Goal: Task Accomplishment & Management: Complete application form

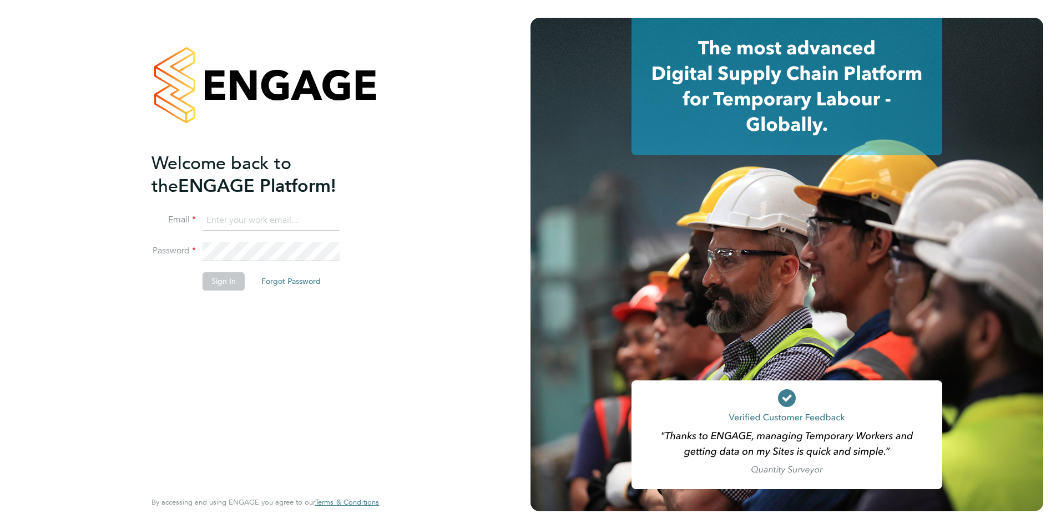
type input "emma@carbonrecruitment.co.uk"
click at [220, 276] on button "Sign In" at bounding box center [224, 282] width 42 height 18
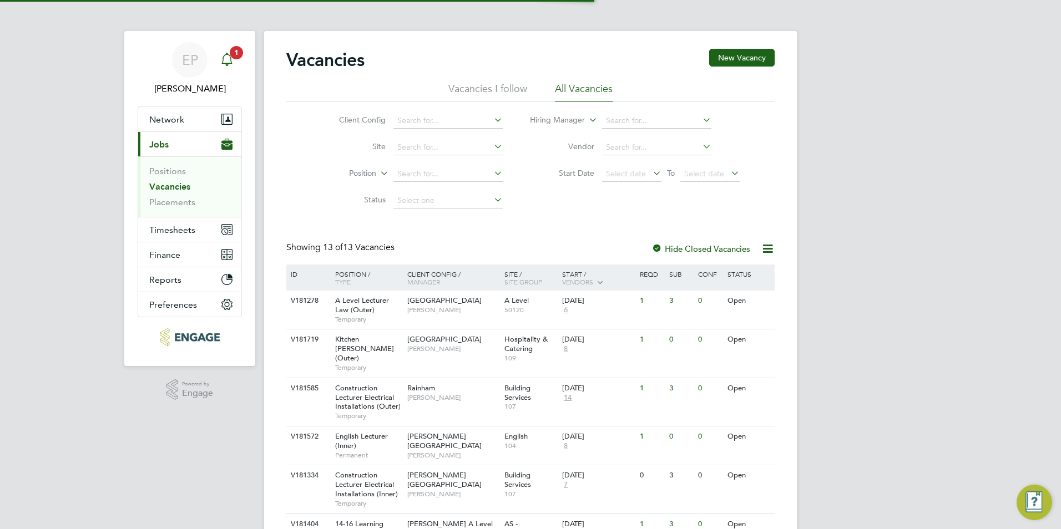
click at [233, 51] on span "1" at bounding box center [236, 52] width 13 height 13
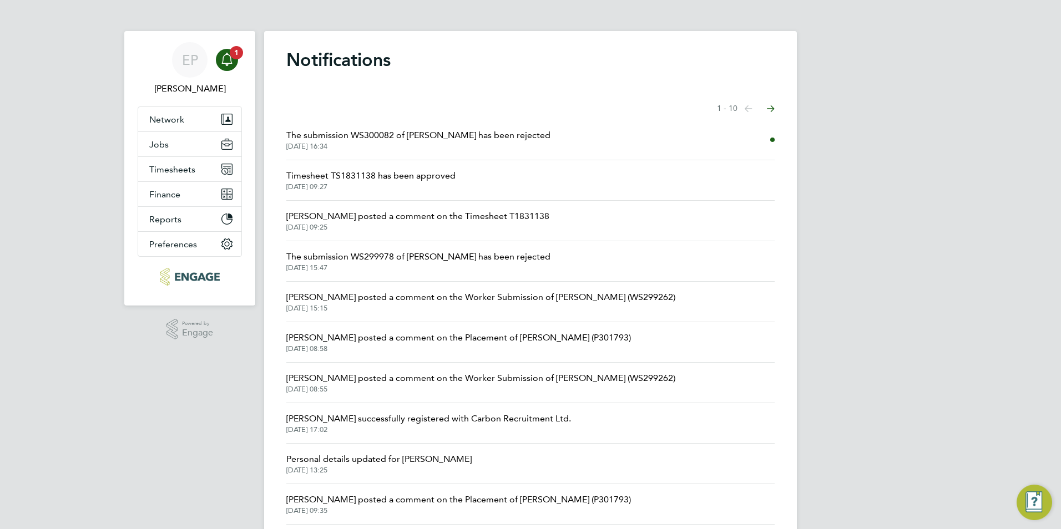
click at [455, 132] on span "The submission WS300082 of Syed has been rejected" at bounding box center [418, 135] width 264 height 13
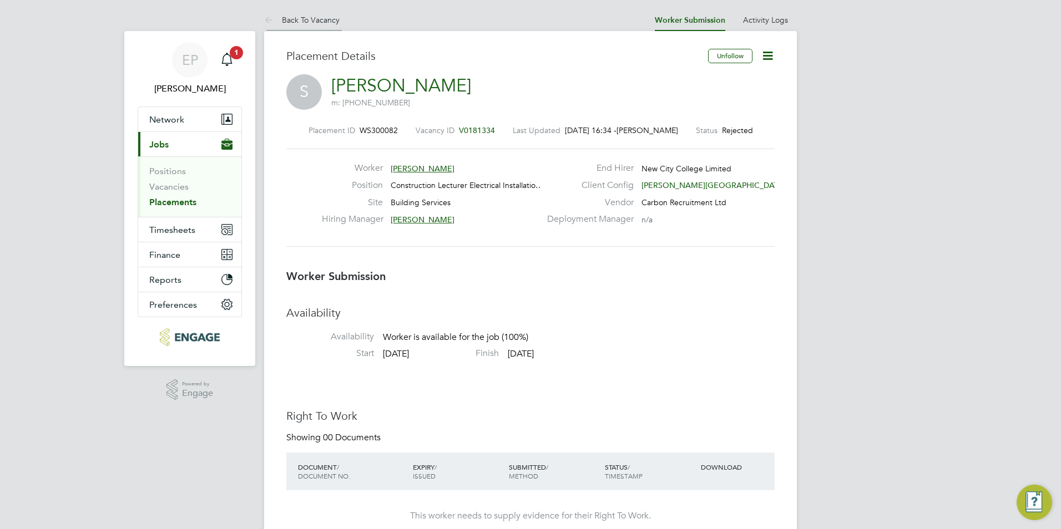
click at [309, 19] on link "Back To Vacancy" at bounding box center [301, 20] width 75 height 10
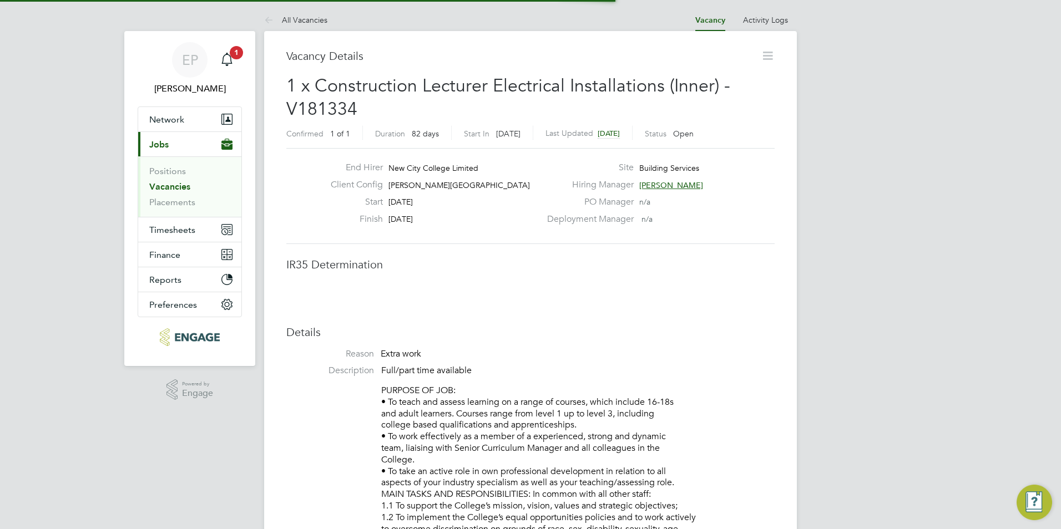
scroll to position [18, 219]
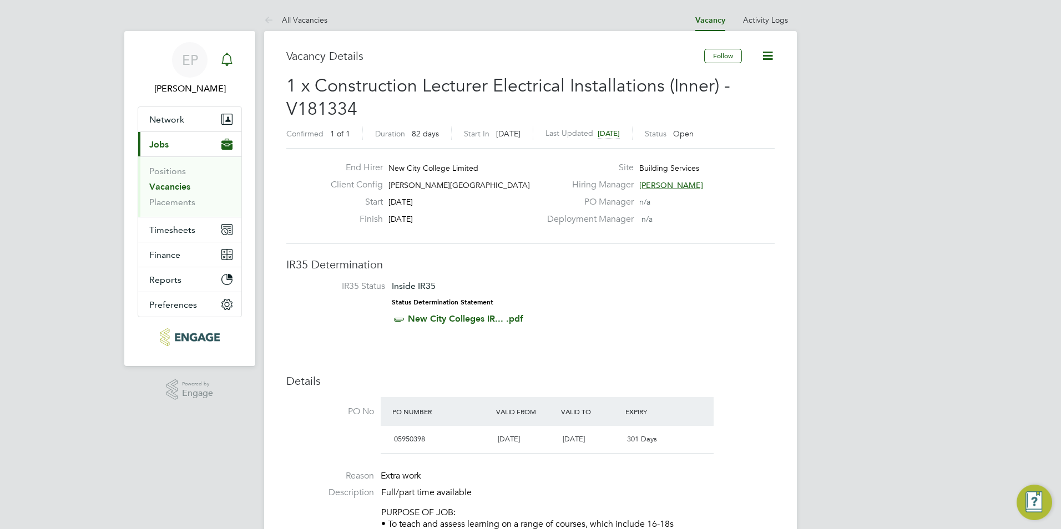
click at [234, 60] on div "Main navigation" at bounding box center [227, 60] width 22 height 22
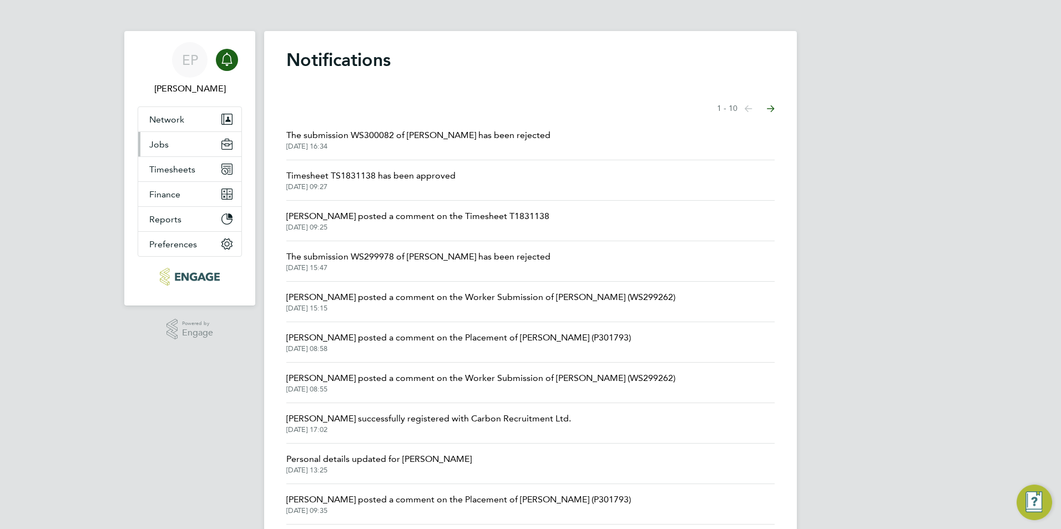
click at [190, 145] on button "Jobs" at bounding box center [189, 144] width 103 height 24
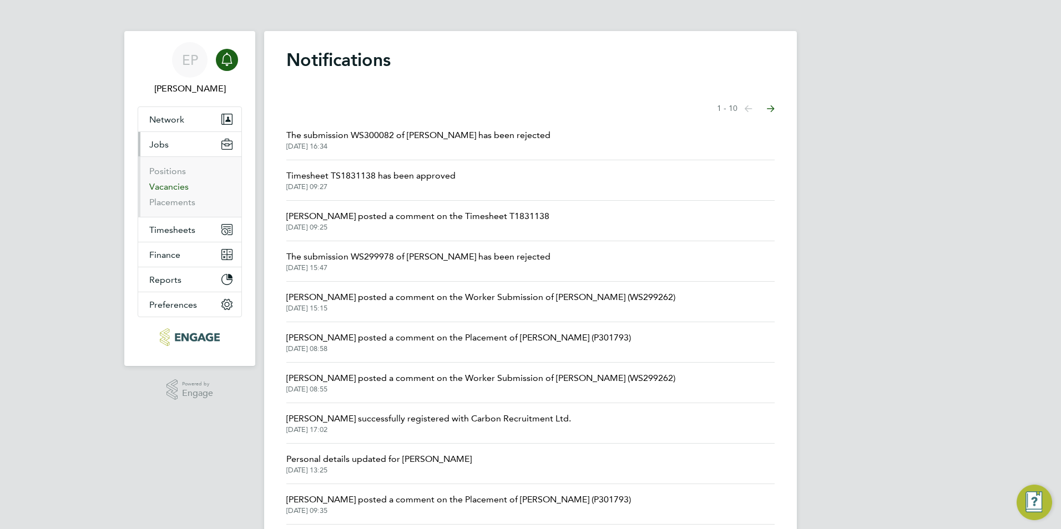
click at [177, 183] on link "Vacancies" at bounding box center [168, 186] width 39 height 11
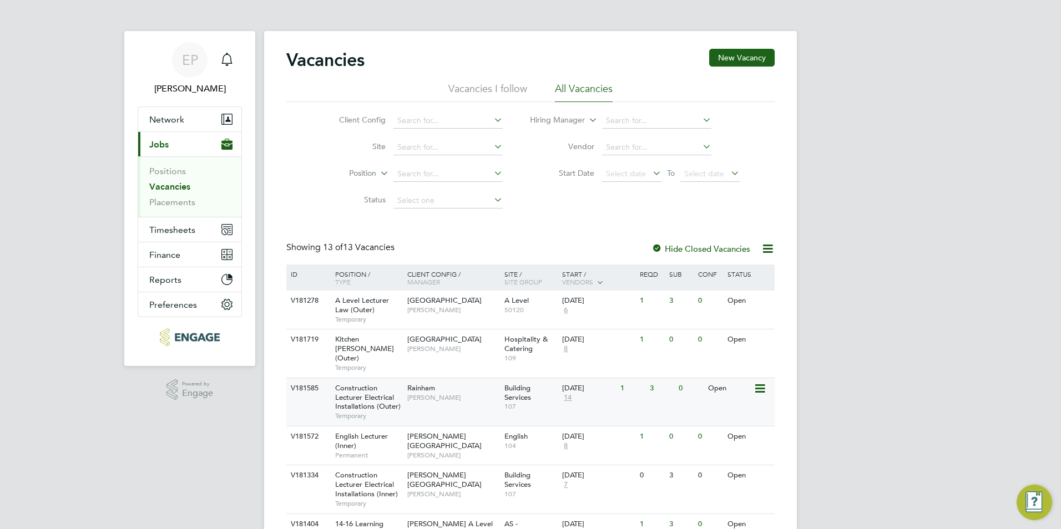
click at [655, 388] on div "3" at bounding box center [661, 389] width 29 height 21
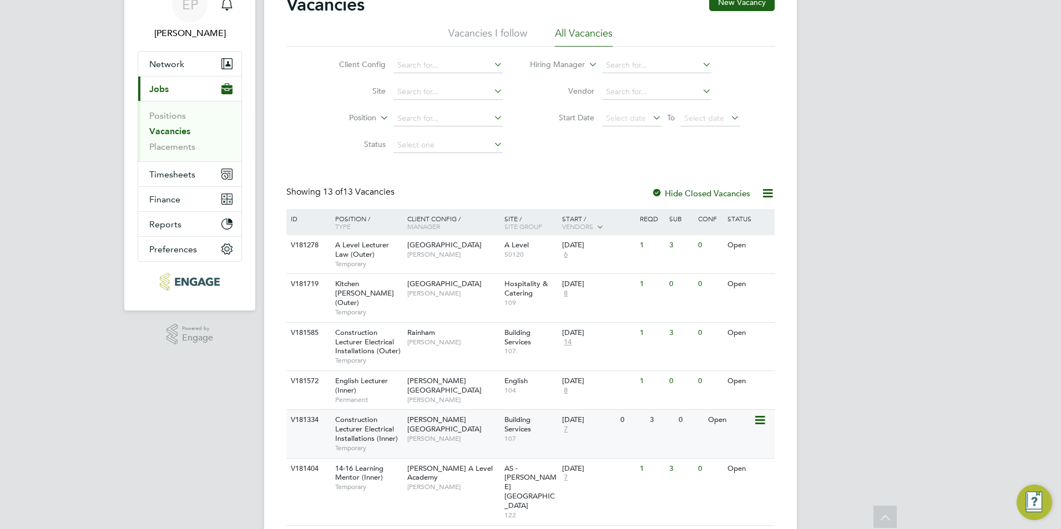
click at [498, 432] on div "V181334 Construction Lecturer Electrical Installations (Inner) Temporary Hackne…" at bounding box center [530, 434] width 488 height 48
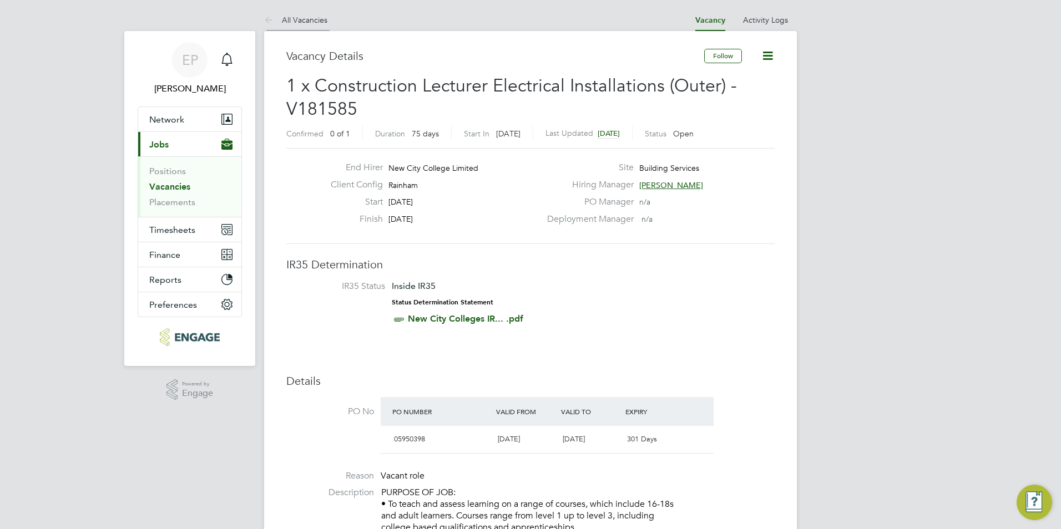
click at [283, 18] on link "All Vacancies" at bounding box center [295, 20] width 63 height 10
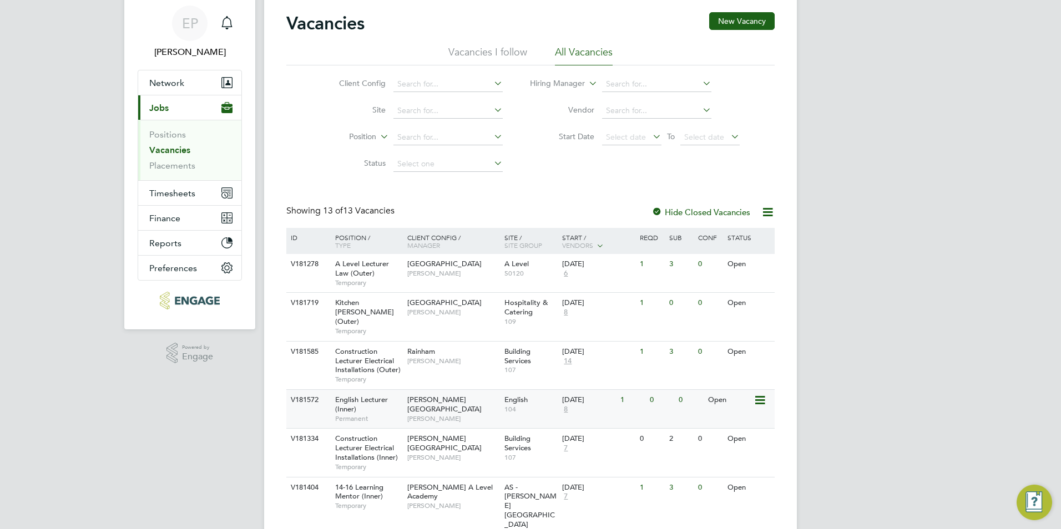
scroll to position [56, 0]
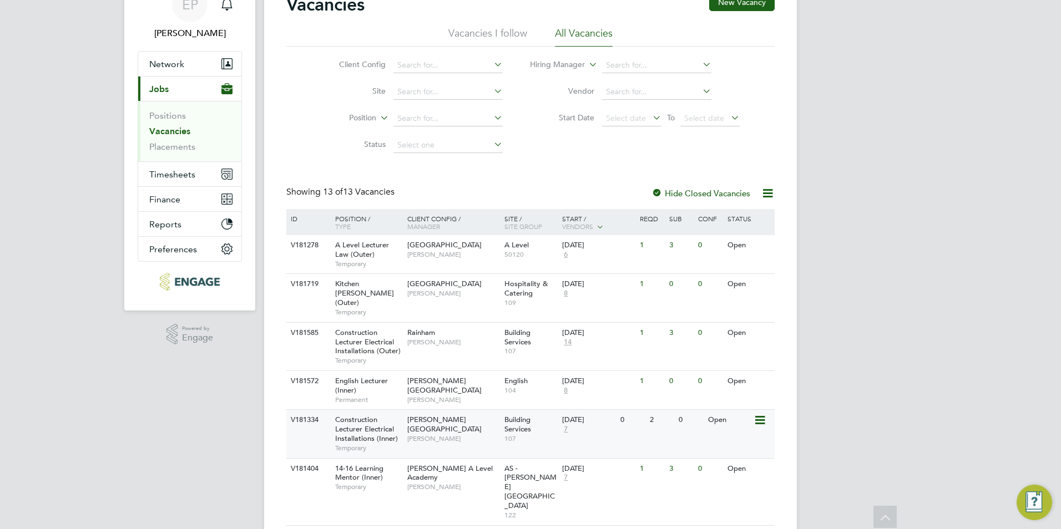
click at [683, 427] on div "V181334 Construction Lecturer Electrical Installations (Inner) Temporary Hackne…" at bounding box center [530, 434] width 488 height 48
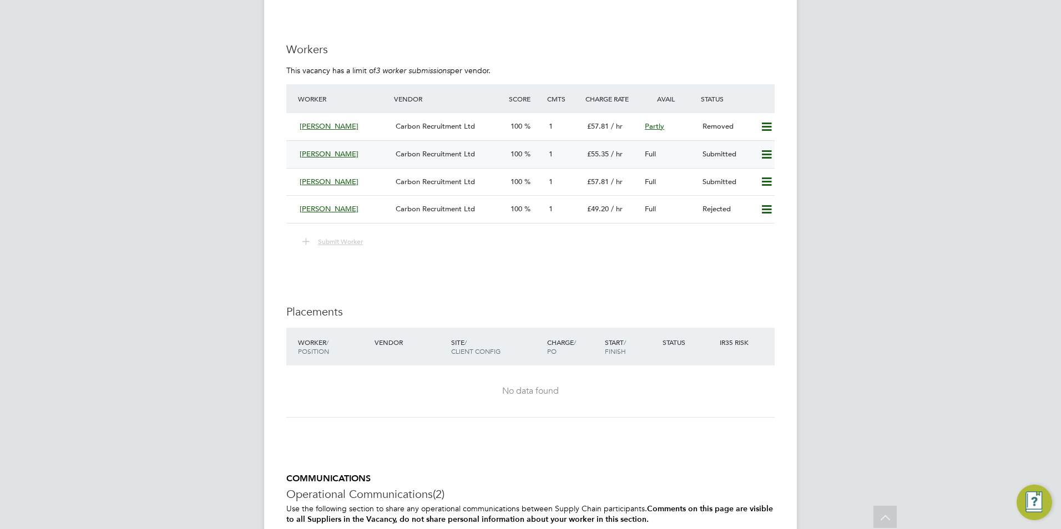
scroll to position [1998, 0]
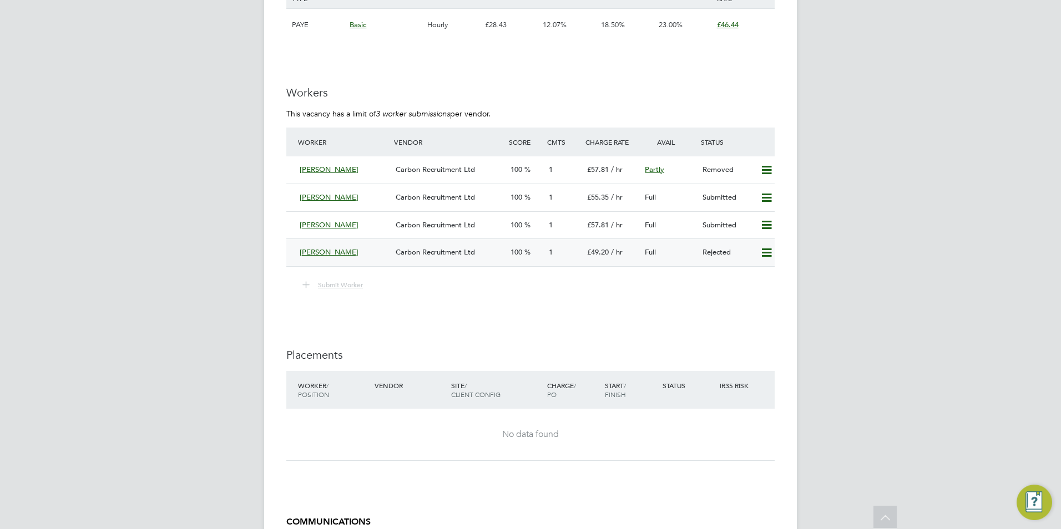
click at [770, 253] on icon at bounding box center [767, 253] width 14 height 9
click at [742, 283] on li "Resubmit" at bounding box center [748, 277] width 47 height 16
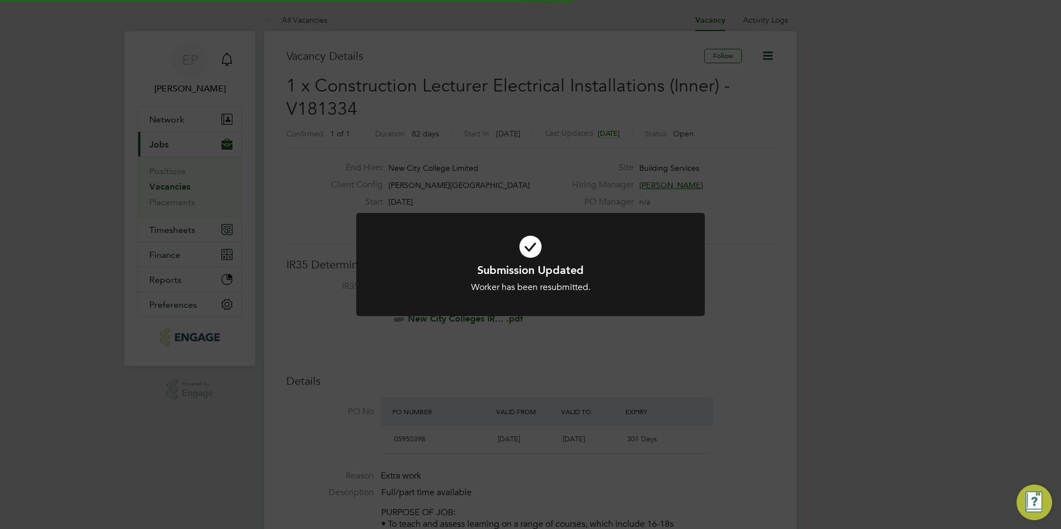
scroll to position [6, 6]
drag, startPoint x: 655, startPoint y: 255, endPoint x: 699, endPoint y: 258, distance: 43.9
click at [658, 255] on icon at bounding box center [530, 246] width 289 height 43
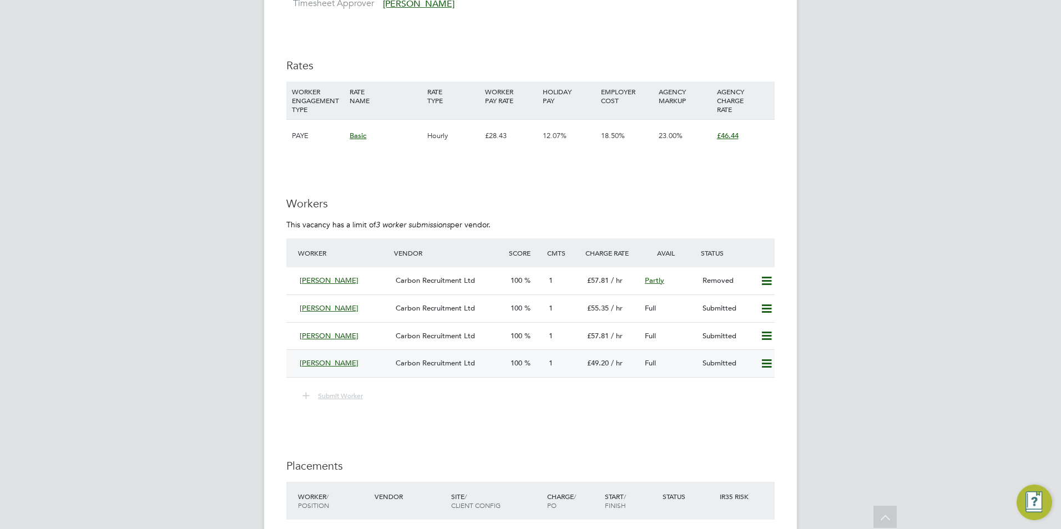
click at [768, 362] on icon at bounding box center [767, 364] width 14 height 9
click at [737, 386] on li "Remove" at bounding box center [750, 388] width 43 height 16
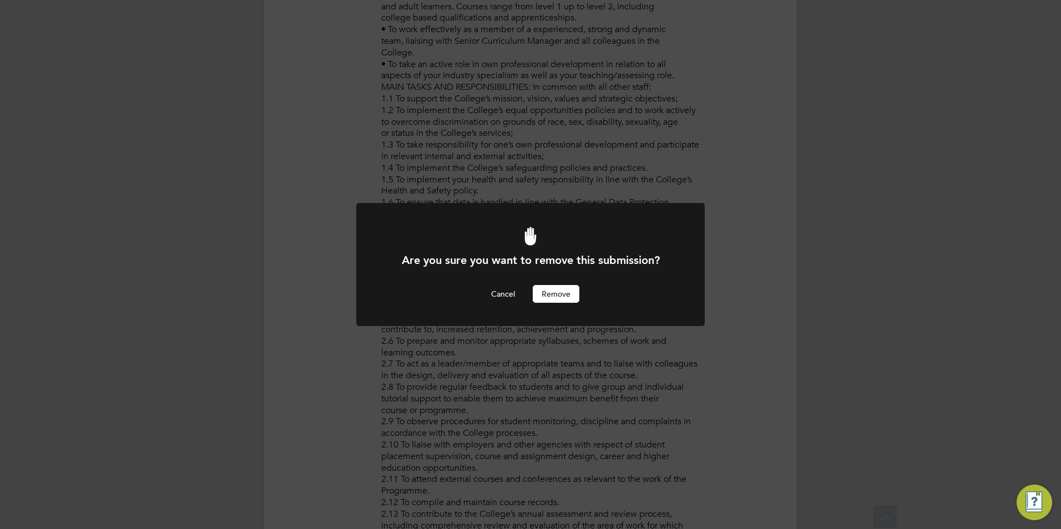
click at [549, 294] on button "Remove" at bounding box center [556, 294] width 47 height 18
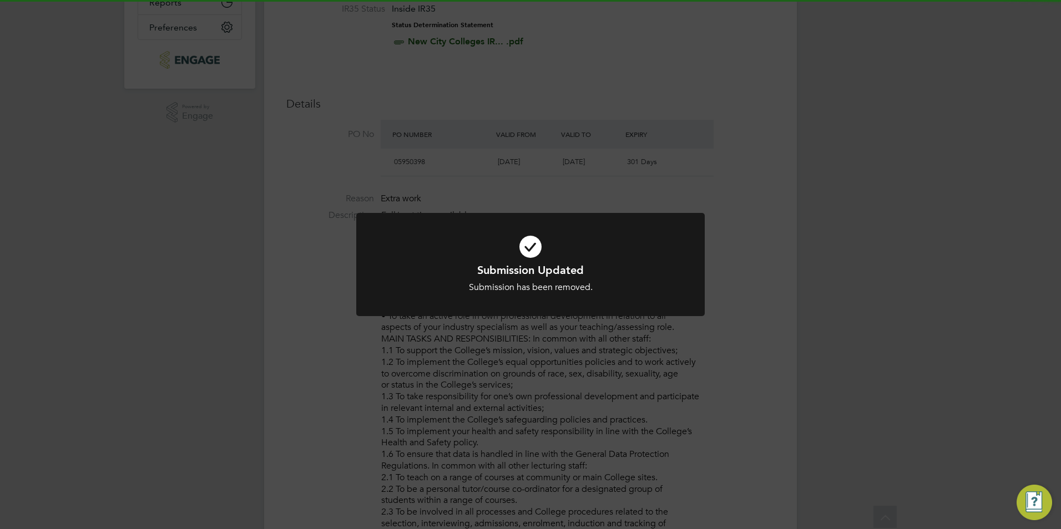
click at [425, 337] on div "Submission Updated Submission has been removed. Cancel Okay" at bounding box center [530, 264] width 1061 height 529
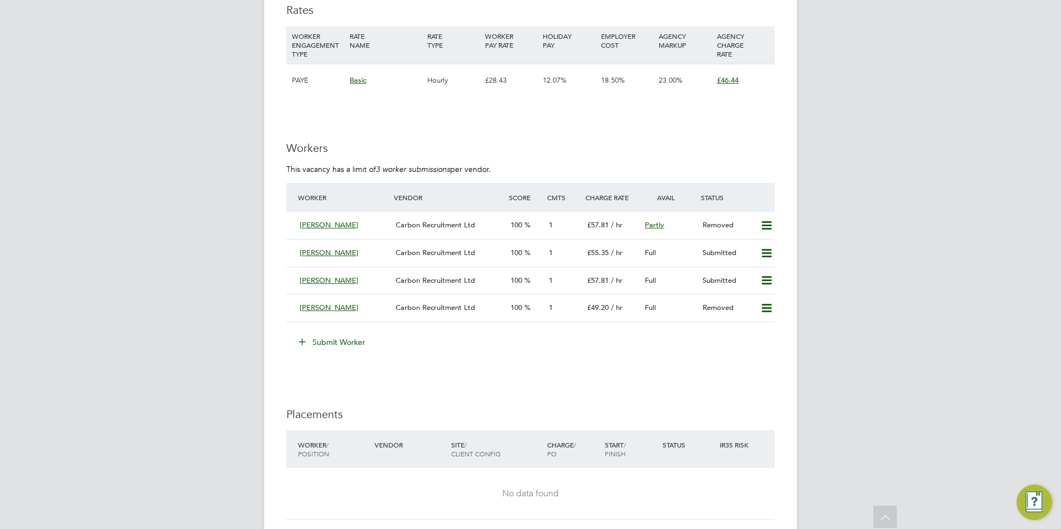
click at [312, 344] on button "Submit Worker" at bounding box center [332, 343] width 83 height 18
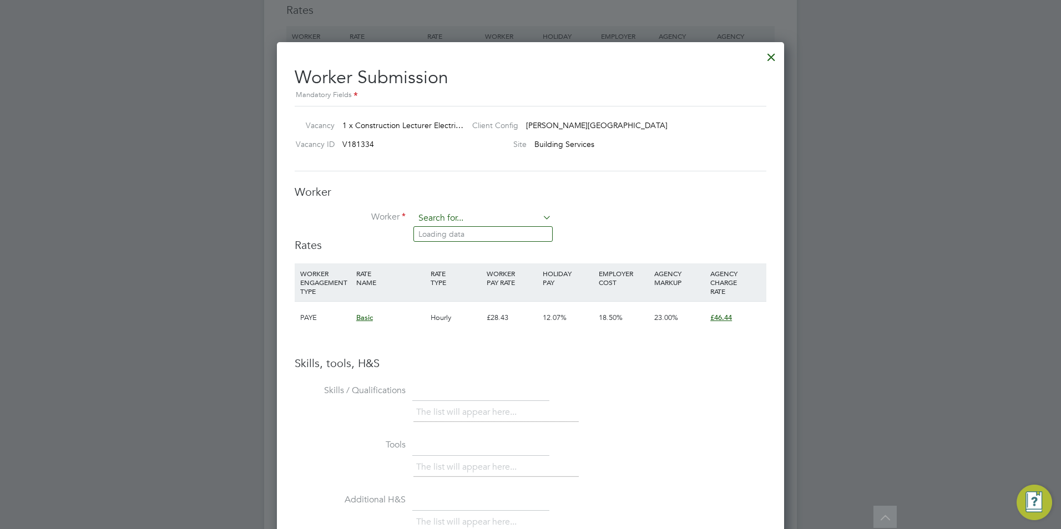
click at [455, 224] on input at bounding box center [483, 218] width 137 height 17
click at [492, 237] on li "Freder ick Chikwe (591)" at bounding box center [483, 234] width 138 height 15
type input "Frederick Chikwe (591)"
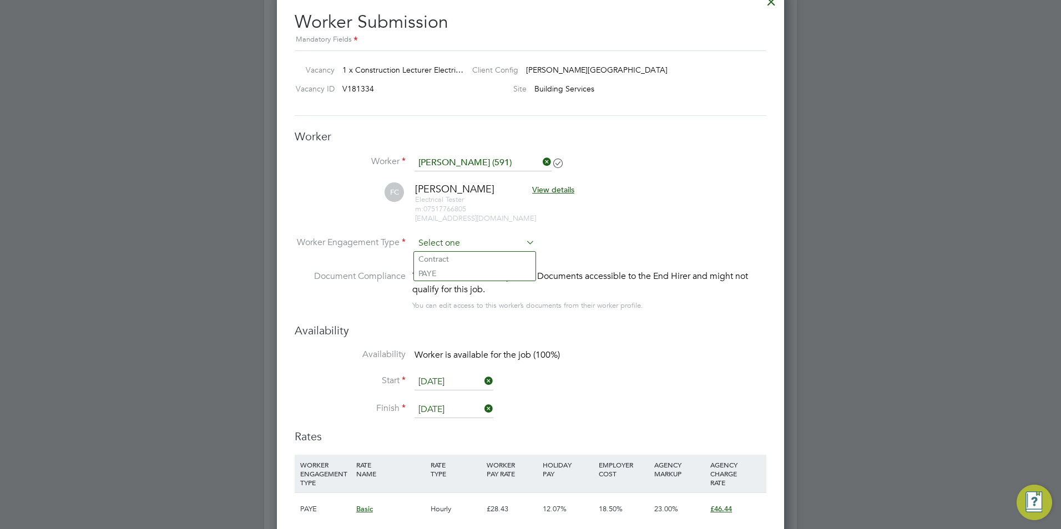
click at [495, 244] on input at bounding box center [475, 243] width 120 height 17
click at [461, 261] on li "Contract" at bounding box center [475, 259] width 122 height 14
type input "Contract"
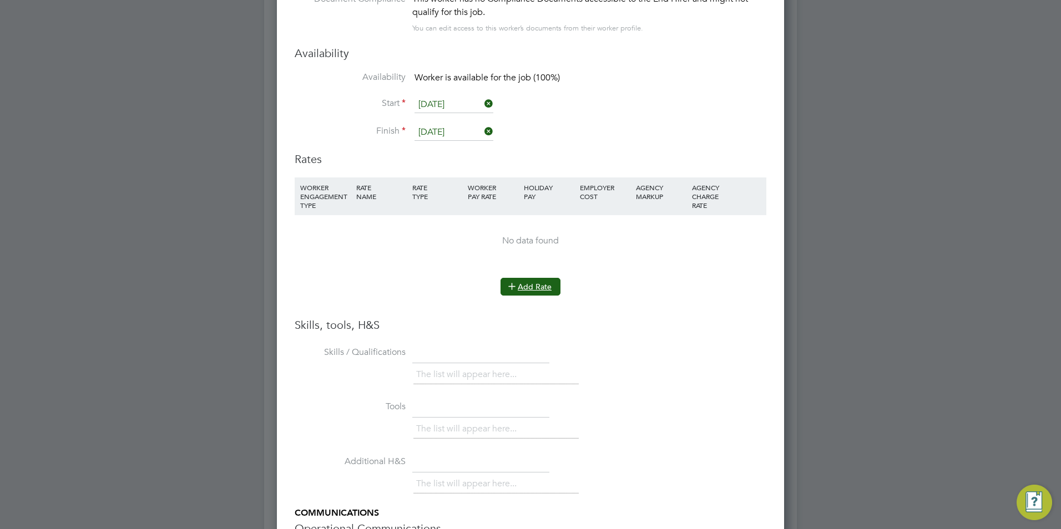
click at [526, 290] on button "Add Rate" at bounding box center [531, 287] width 60 height 18
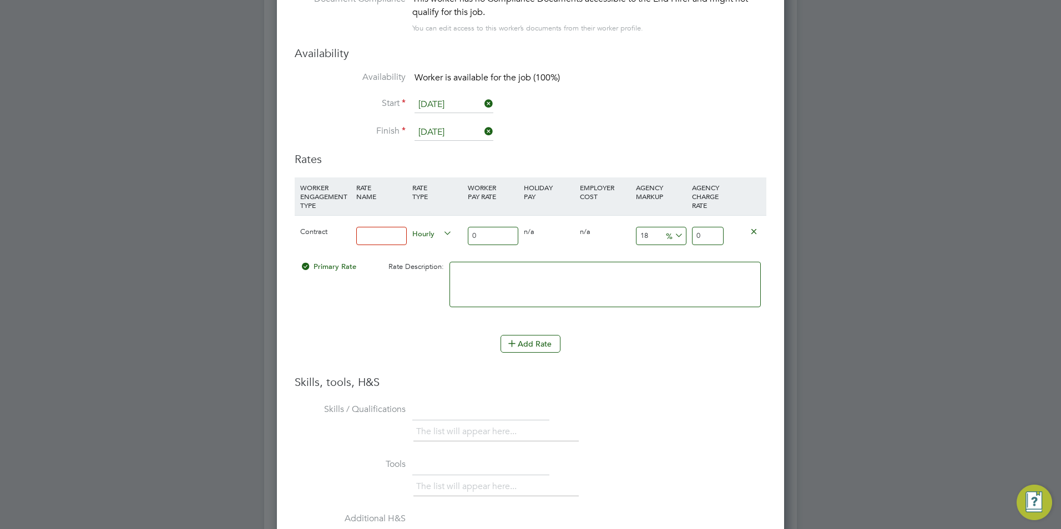
click at [377, 241] on input at bounding box center [381, 236] width 51 height 18
type input "4"
type input "Basic"
click at [490, 233] on input "0" at bounding box center [493, 236] width 51 height 18
click at [491, 233] on input "0" at bounding box center [493, 236] width 51 height 18
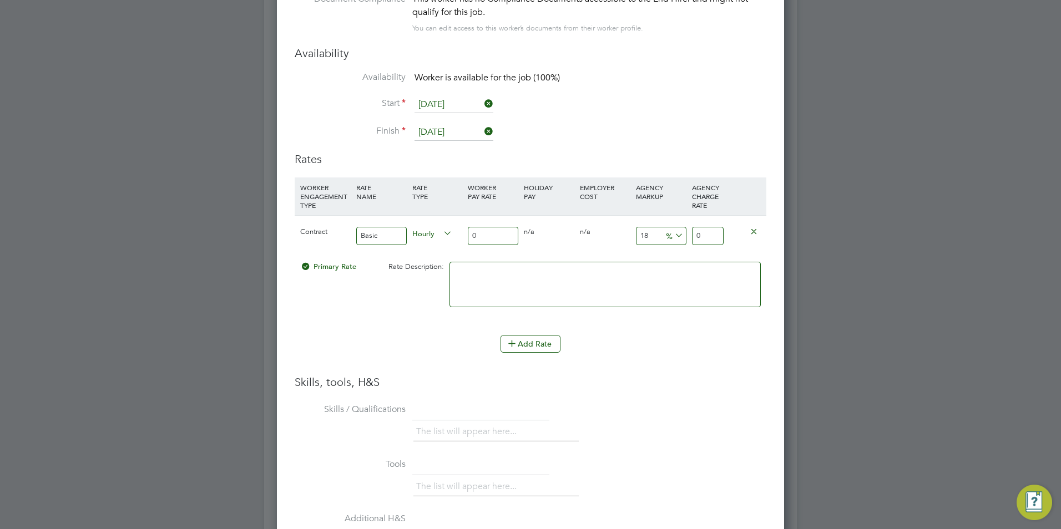
type input "04"
type input "4.72"
type input "0"
type input "45"
type input "53.1"
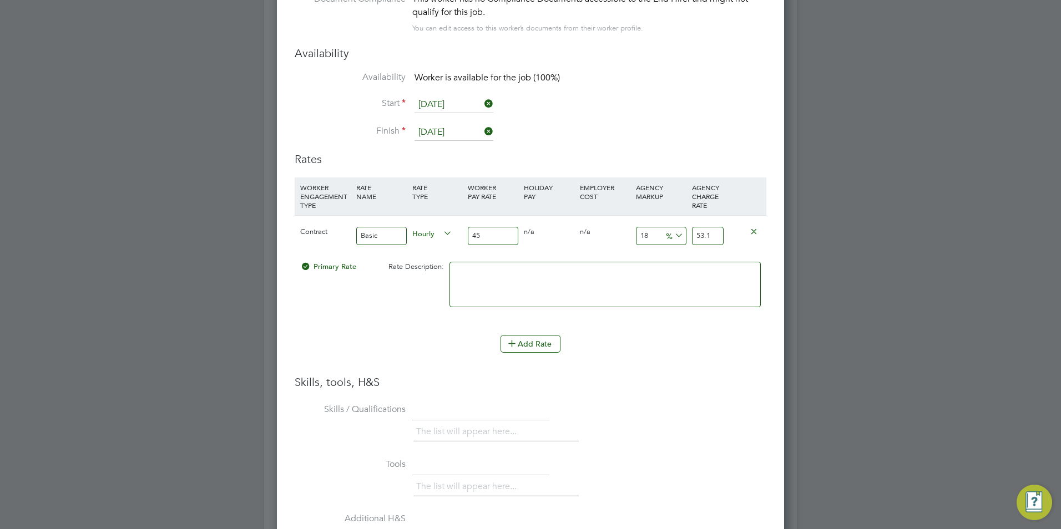
type input "45"
click at [647, 234] on input "18" at bounding box center [661, 236] width 51 height 18
type input "182"
type input "126.9"
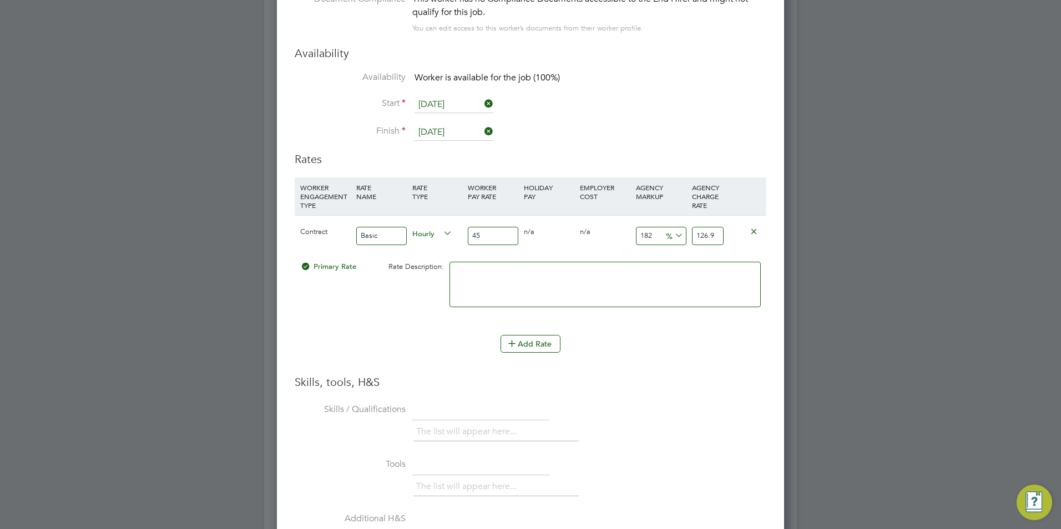
click at [648, 234] on input "182" at bounding box center [661, 236] width 51 height 18
type input "2"
type input "45.9"
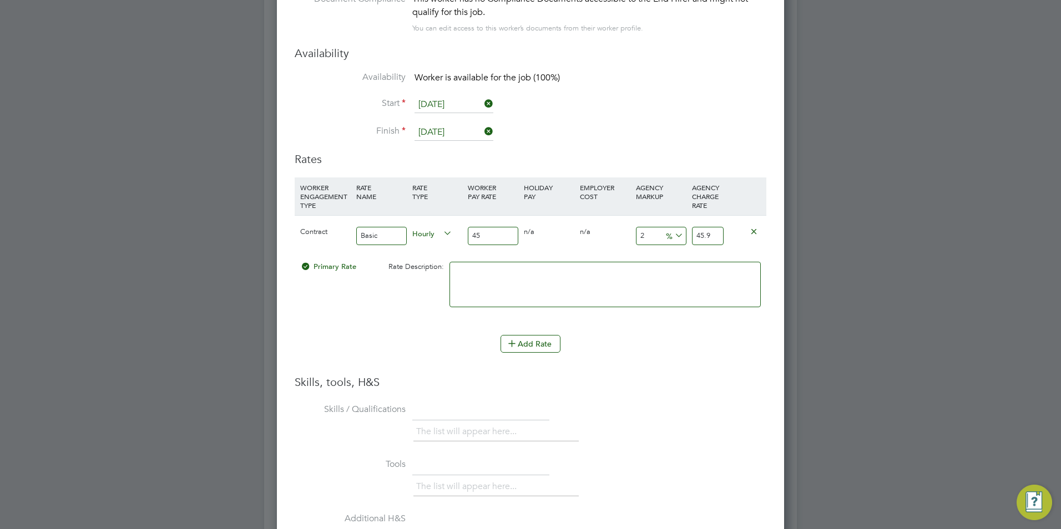
type input "23"
type input "55.35"
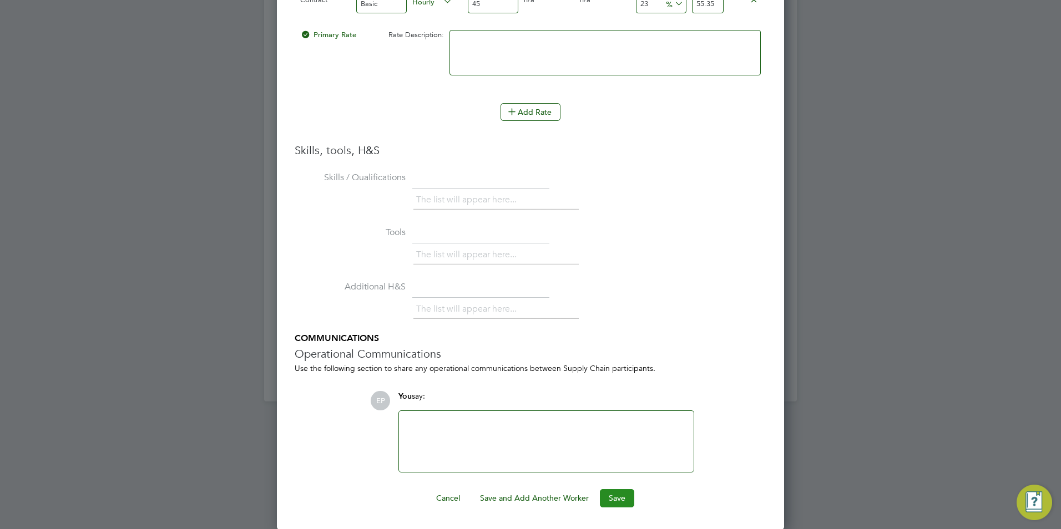
type input "23"
click at [621, 495] on button "Save" at bounding box center [617, 499] width 34 height 18
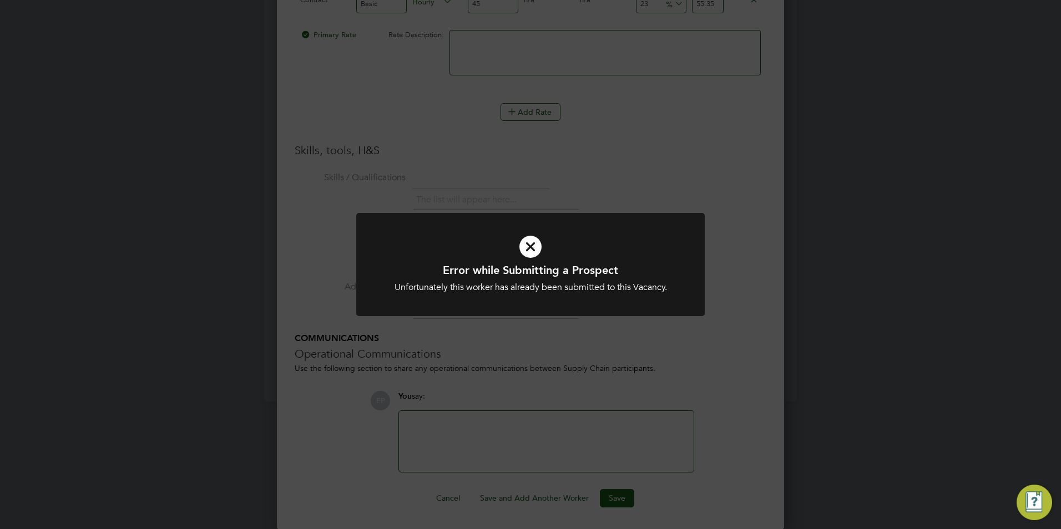
click at [756, 293] on div "Error while Submitting a Prospect Unfortunately this worker has already been su…" at bounding box center [530, 264] width 1061 height 529
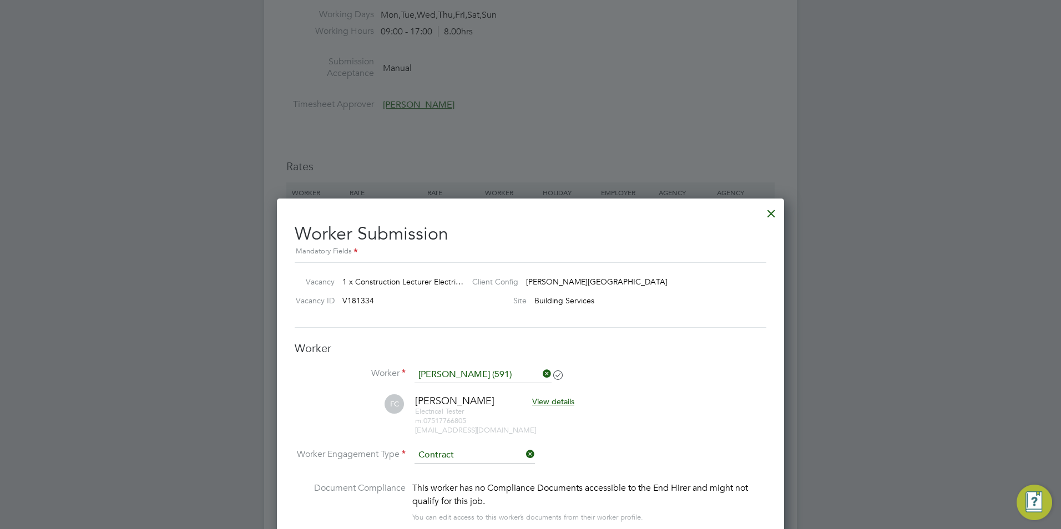
click at [771, 216] on div at bounding box center [771, 211] width 20 height 20
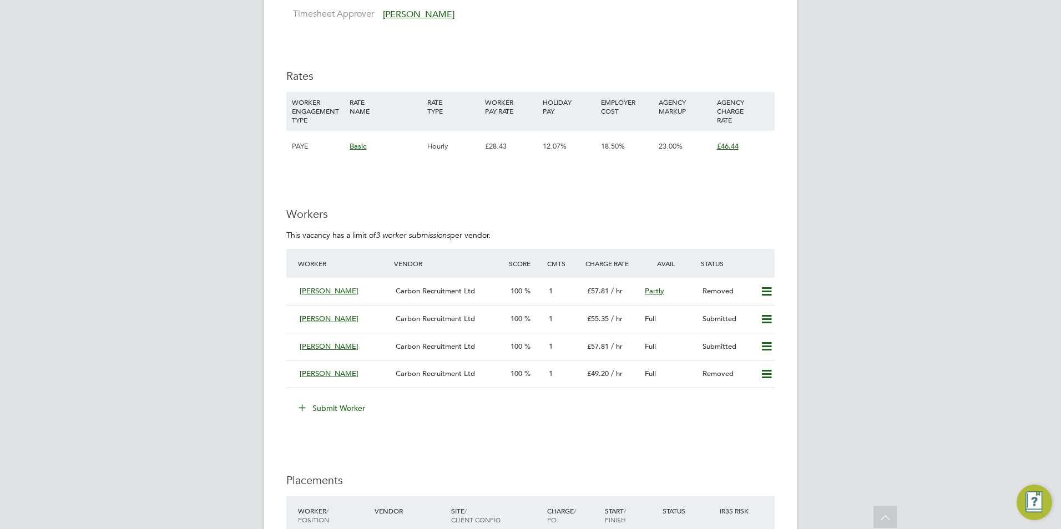
scroll to position [1998, 0]
